Goal: Task Accomplishment & Management: Manage account settings

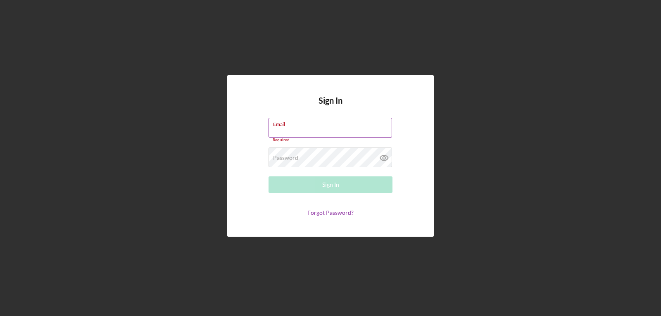
type input "[EMAIL_ADDRESS][DOMAIN_NAME]"
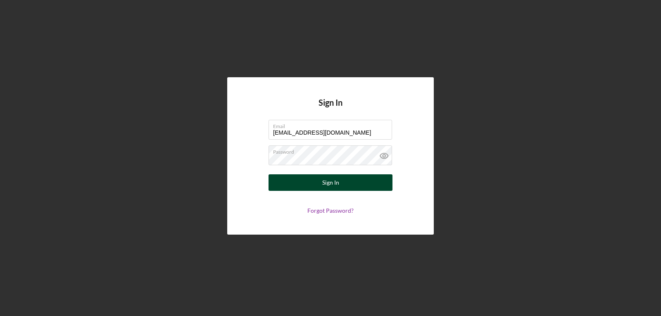
click at [333, 185] on div "Sign In" at bounding box center [330, 182] width 17 height 17
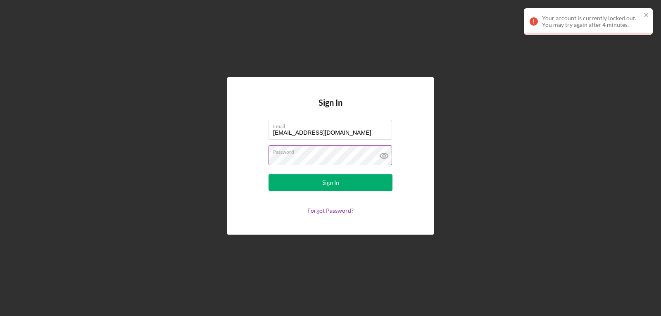
click at [382, 156] on icon at bounding box center [384, 155] width 21 height 21
click at [484, 198] on div "Sign In Email [EMAIL_ADDRESS][DOMAIN_NAME] Password Sign In Forgot Password?" at bounding box center [330, 156] width 653 height 312
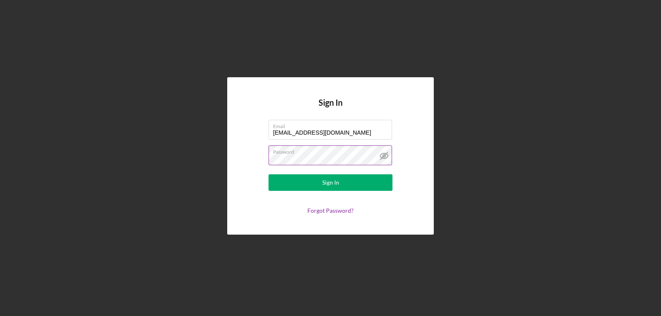
click at [292, 291] on div "Sign In Email [EMAIL_ADDRESS][DOMAIN_NAME] Password Sign In Forgot Password?" at bounding box center [330, 156] width 653 height 312
click at [56, 178] on div "Sign In Email [EMAIL_ADDRESS][DOMAIN_NAME] Password Sign In Forgot Password?" at bounding box center [330, 156] width 653 height 312
click at [614, 114] on div "Sign In Email [EMAIL_ADDRESS][DOMAIN_NAME] Password Sign In Forgot Password?" at bounding box center [330, 156] width 653 height 312
click at [335, 183] on div "Sign In" at bounding box center [330, 182] width 17 height 17
